Goal: Information Seeking & Learning: Learn about a topic

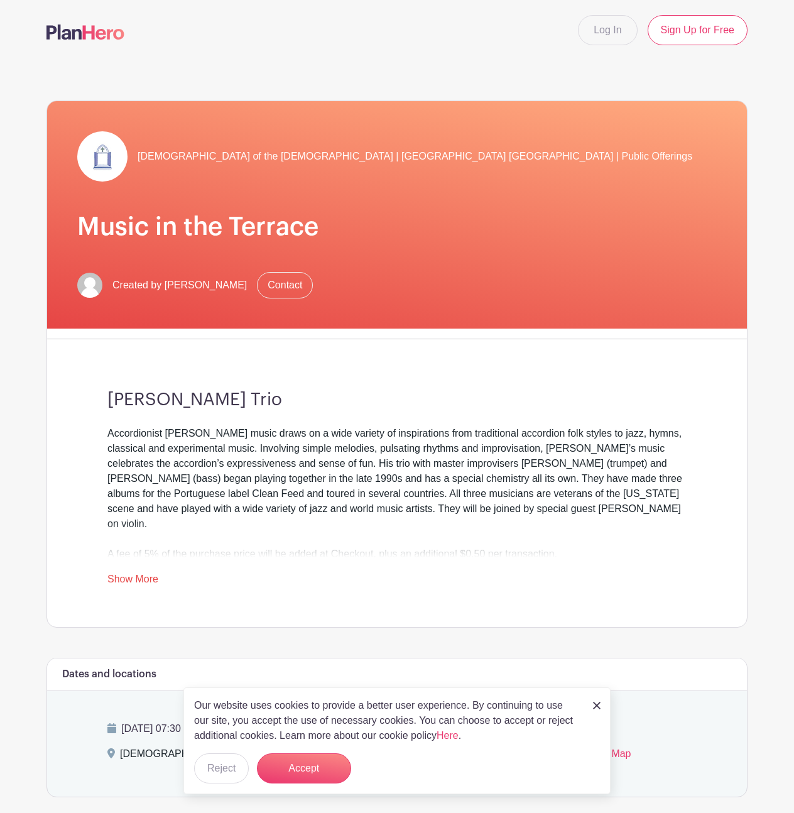
click at [145, 574] on link "Show More" at bounding box center [132, 582] width 51 height 16
click at [131, 574] on link "Show More" at bounding box center [132, 582] width 51 height 16
click at [574, 537] on div "Accordionist Will Holshouser’s music draws on a wide variety of inspirations fr…" at bounding box center [396, 494] width 579 height 136
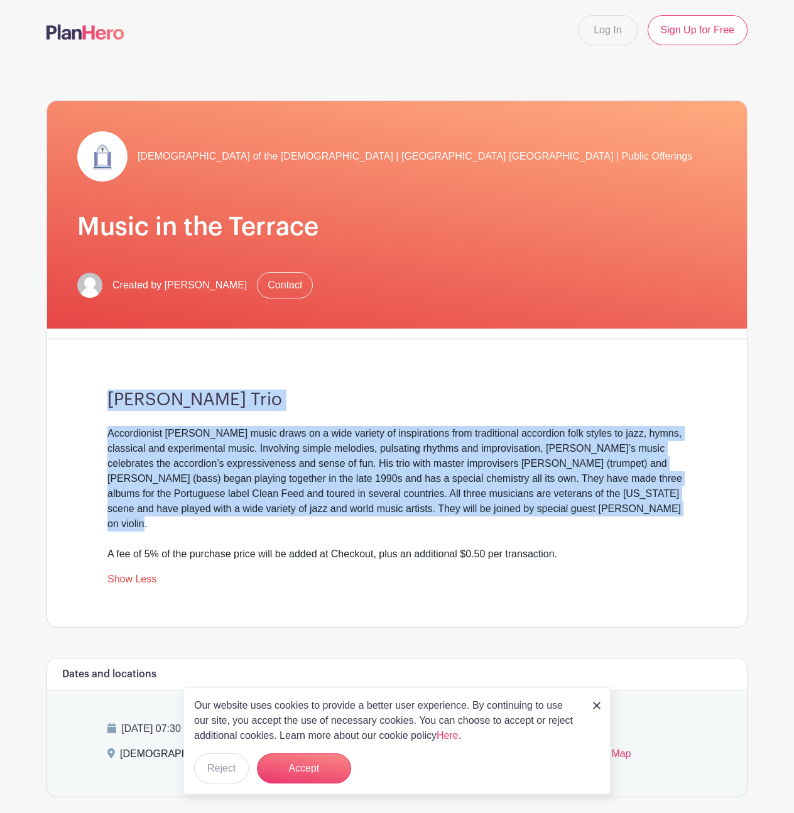
drag, startPoint x: 689, startPoint y: 510, endPoint x: 93, endPoint y: 399, distance: 606.5
click at [93, 399] on div "Will Holshouser Trio Accordionist Will Holshouser’s music draws on a wide varie…" at bounding box center [397, 488] width 640 height 278
copy div "Will Holshouser Trio Accordionist Will Holshouser’s music draws on a wide varie…"
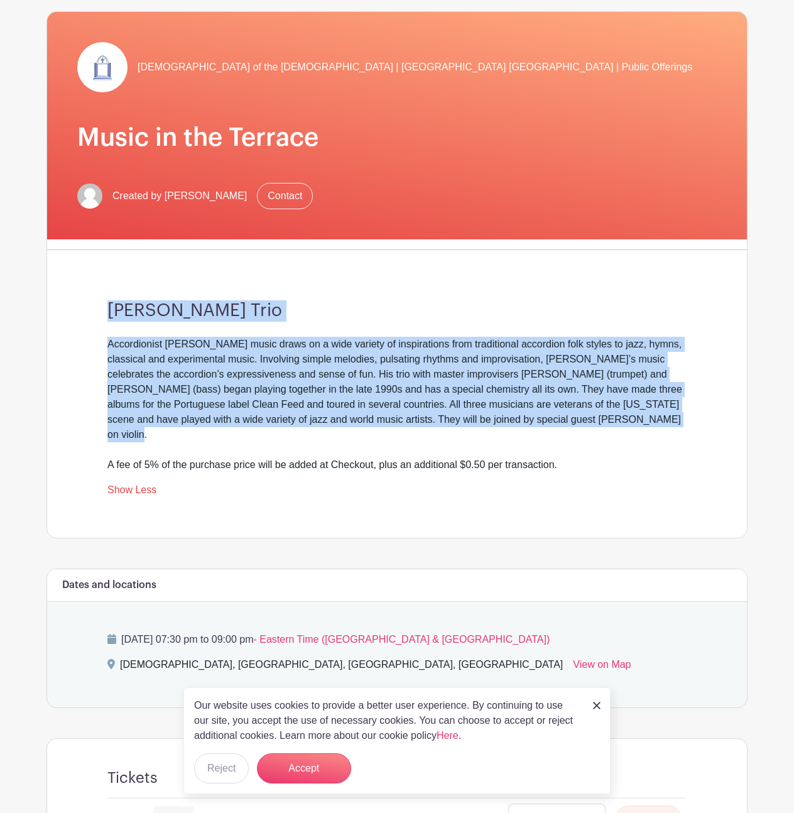
scroll to position [354, 0]
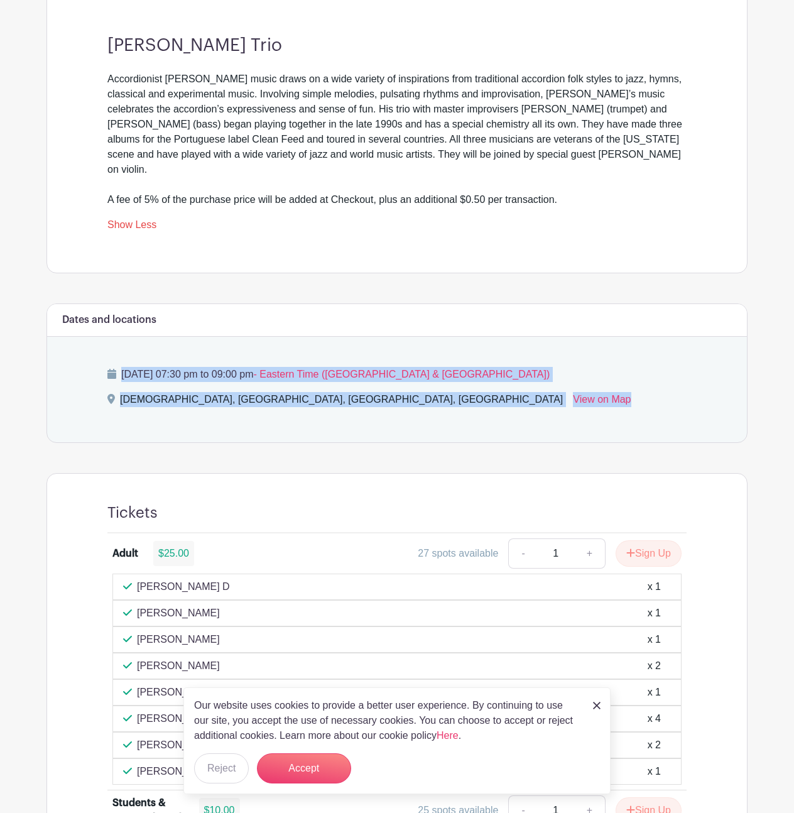
drag, startPoint x: 553, startPoint y: 385, endPoint x: 101, endPoint y: 354, distance: 452.8
click at [101, 354] on div "Friday, October 17, 2025 at 07:30 pm to 09:00 pm - Eastern Time (US & Canada) H…" at bounding box center [397, 390] width 640 height 106
copy div "Friday, October 17, 2025 at 07:30 pm to 09:00 pm - Eastern Time (US & Canada) H…"
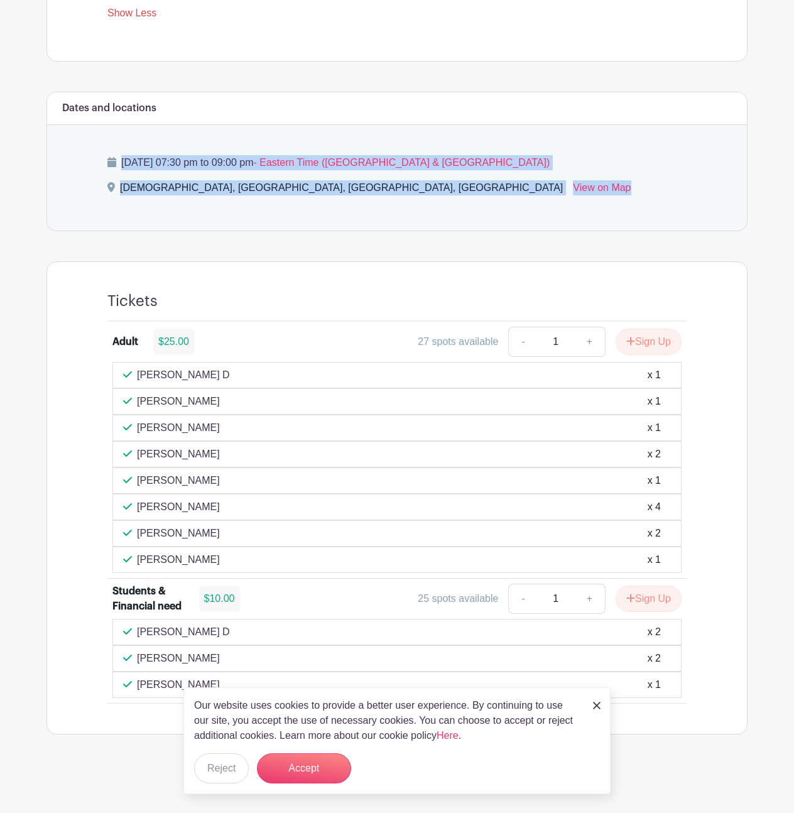
scroll to position [551, 0]
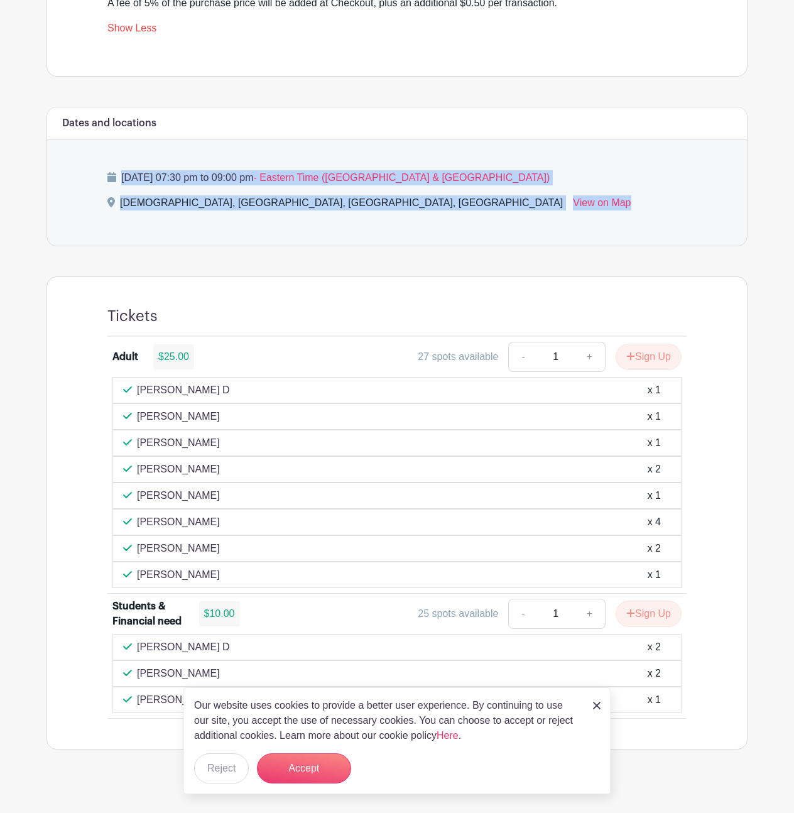
click at [599, 707] on img at bounding box center [597, 706] width 8 height 8
